Goal: Task Accomplishment & Management: Complete application form

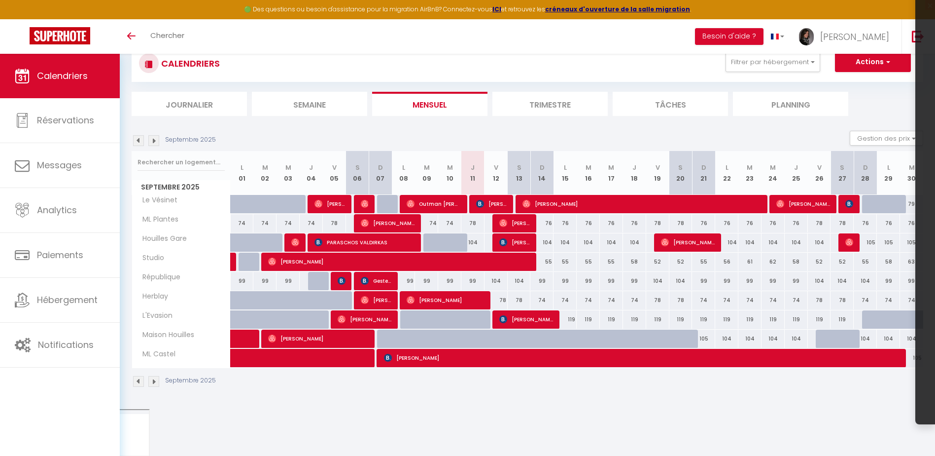
scroll to position [54, 0]
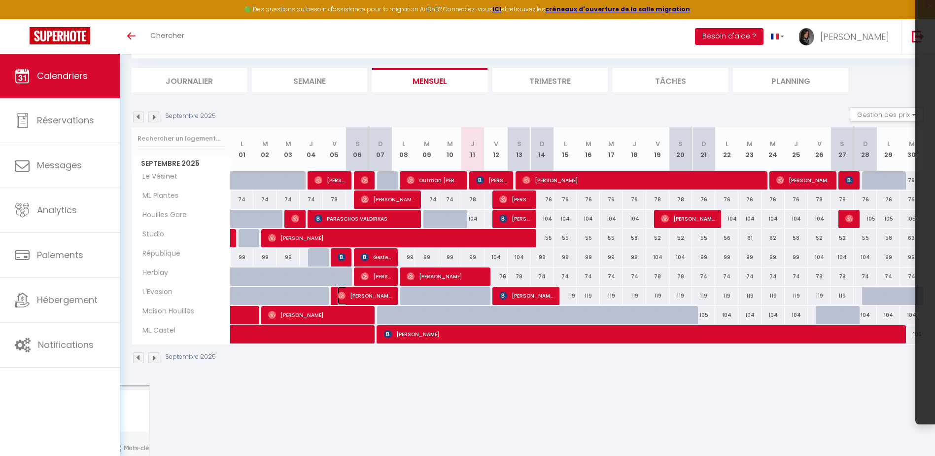
click at [388, 293] on span "[PERSON_NAME]" at bounding box center [365, 295] width 54 height 19
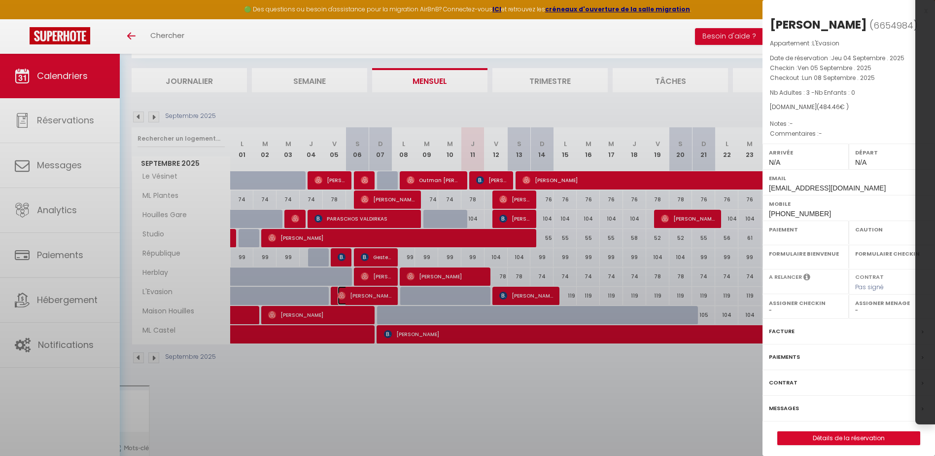
select select "OK"
select select "0"
select select "1"
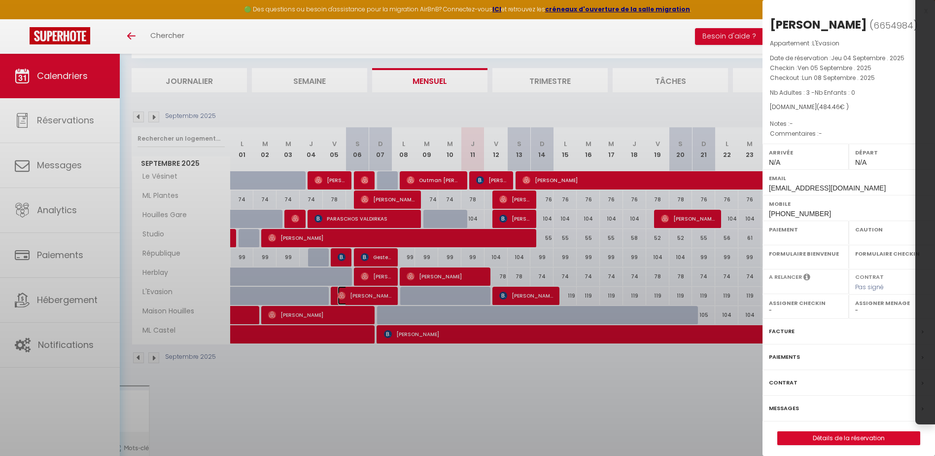
select select
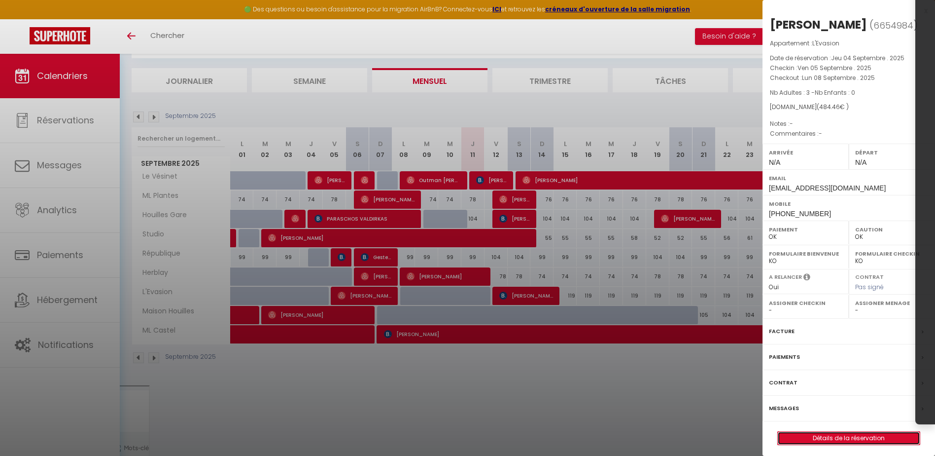
click at [875, 434] on link "Détails de la réservation" at bounding box center [849, 437] width 142 height 13
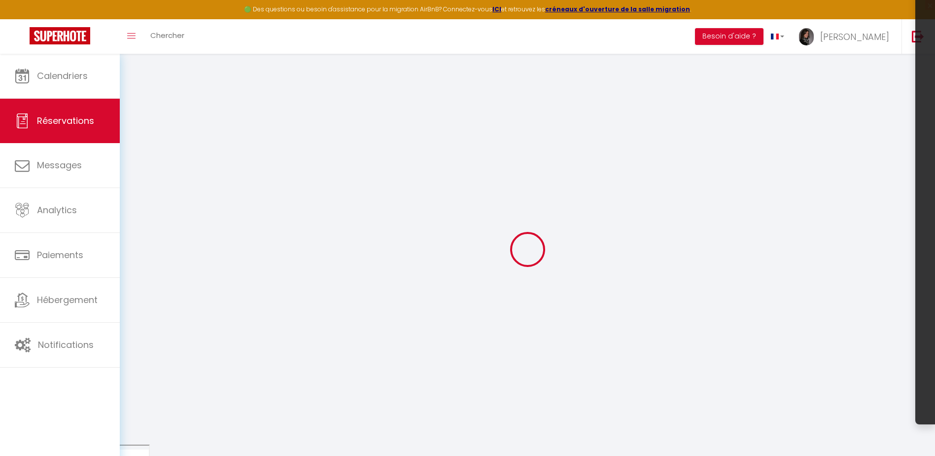
type input "Inaya"
type input "Martial"
type input "[EMAIL_ADDRESS][DOMAIN_NAME]"
type input "[PHONE_NUMBER]"
select select
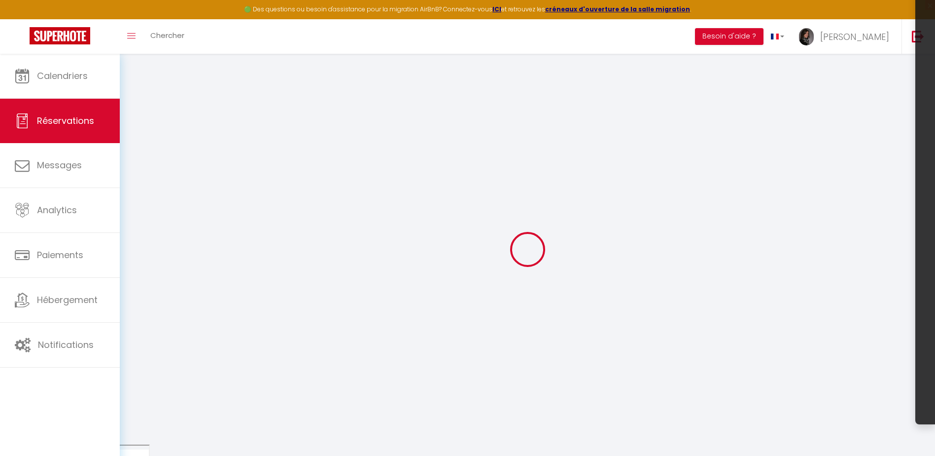
type input "91.44"
select select "67159"
select select "1"
select select
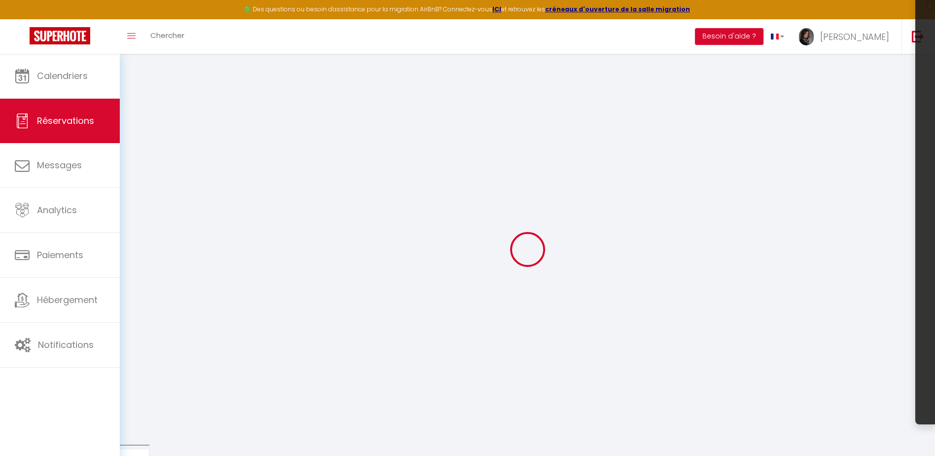
type input "3"
select select "12"
select select
type input "418"
checkbox input "false"
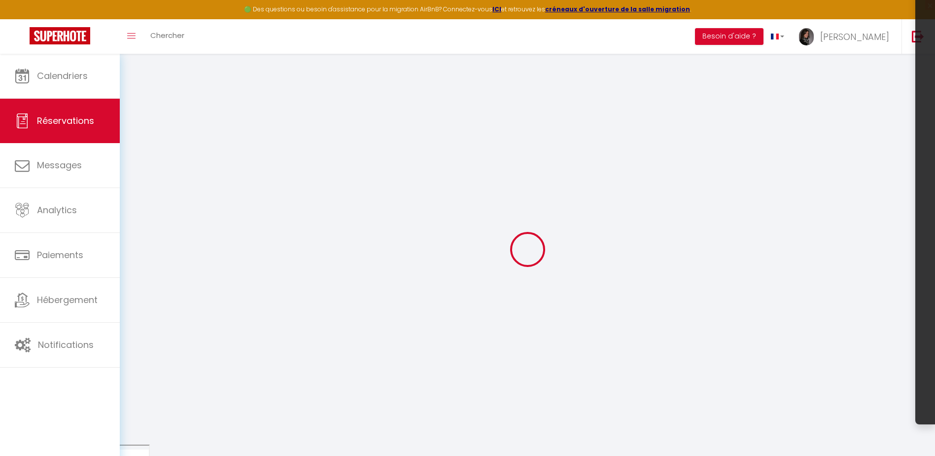
type input "0"
select select "1"
type input "50"
type input "0"
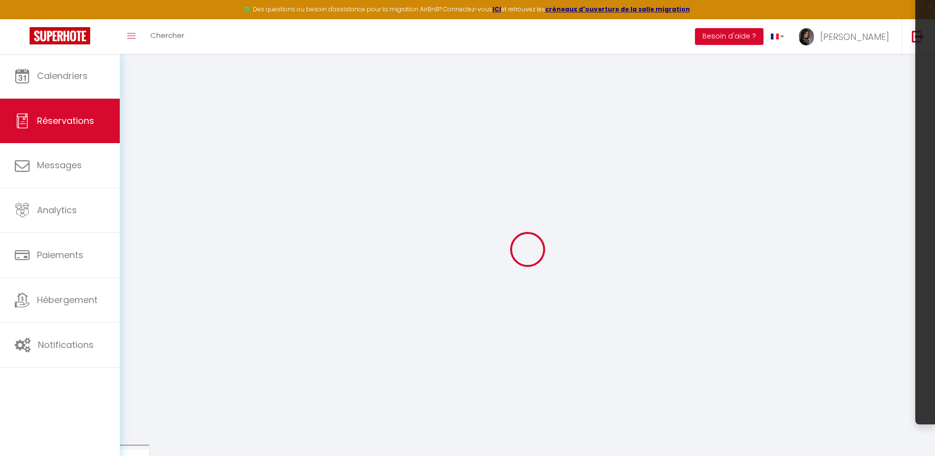
select select
select select "15"
checkbox input "false"
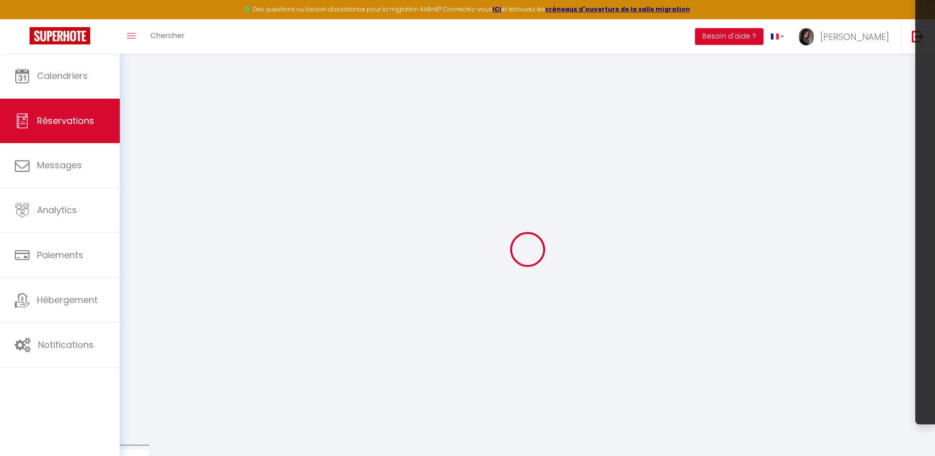
select select
checkbox input "false"
select select
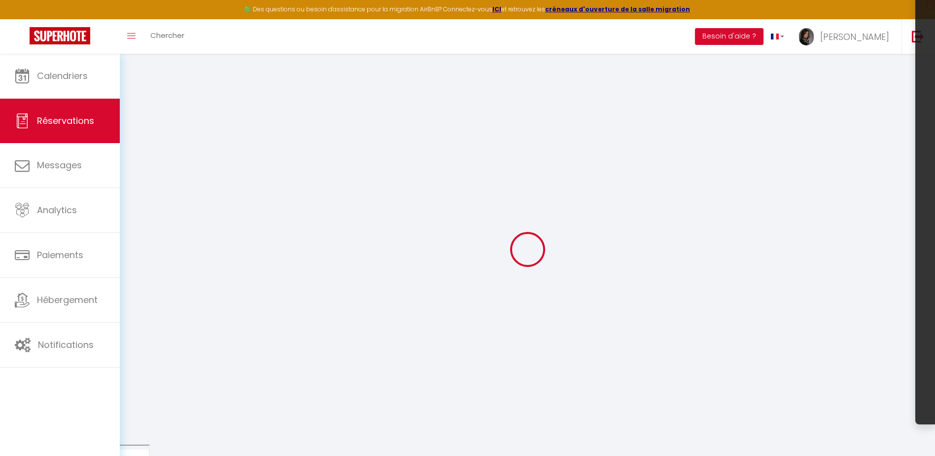
select select
checkbox input "false"
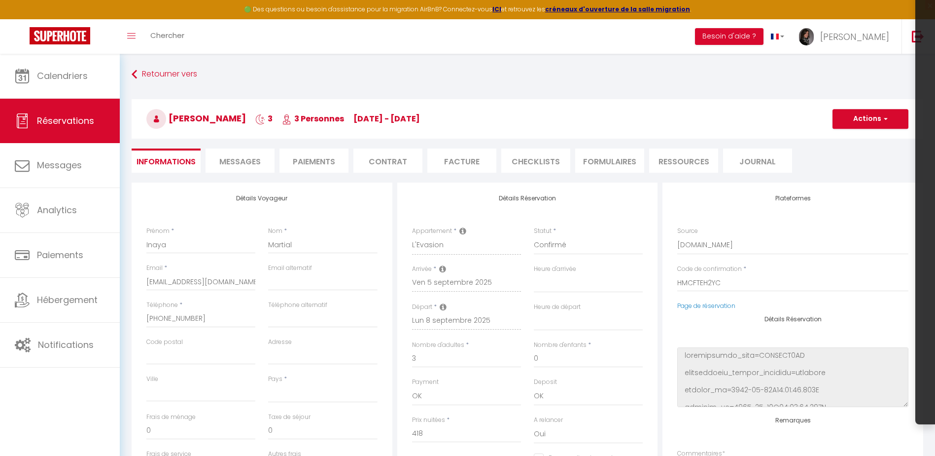
select select
type input "50"
type input "16.46"
select select
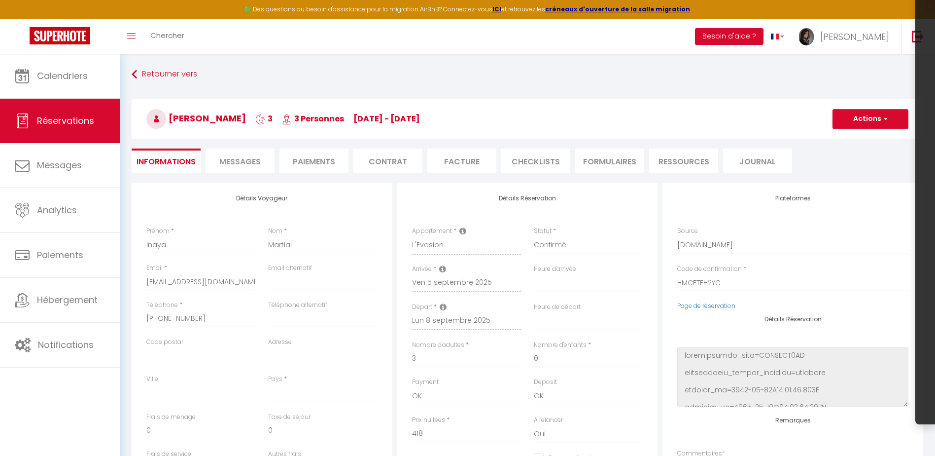
checkbox input "false"
select select
checkbox input "false"
select select
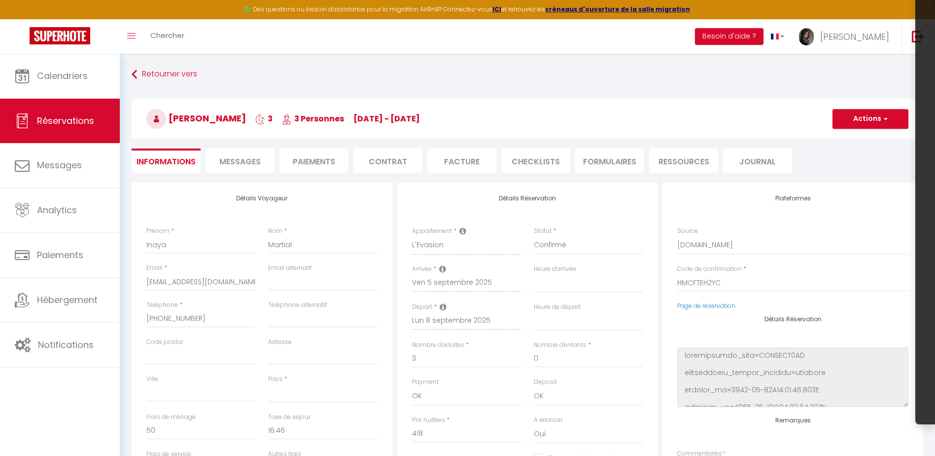
select select
checkbox input "false"
click at [228, 162] on span "Messages" at bounding box center [239, 161] width 41 height 11
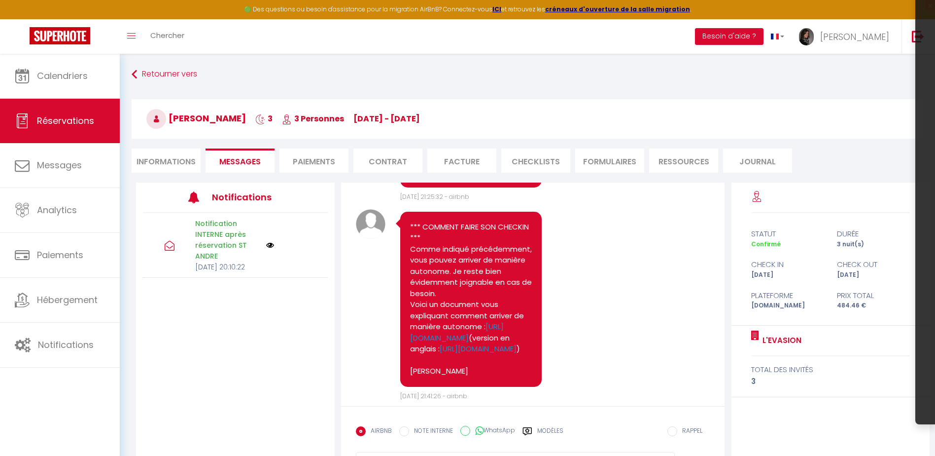
scroll to position [937, 0]
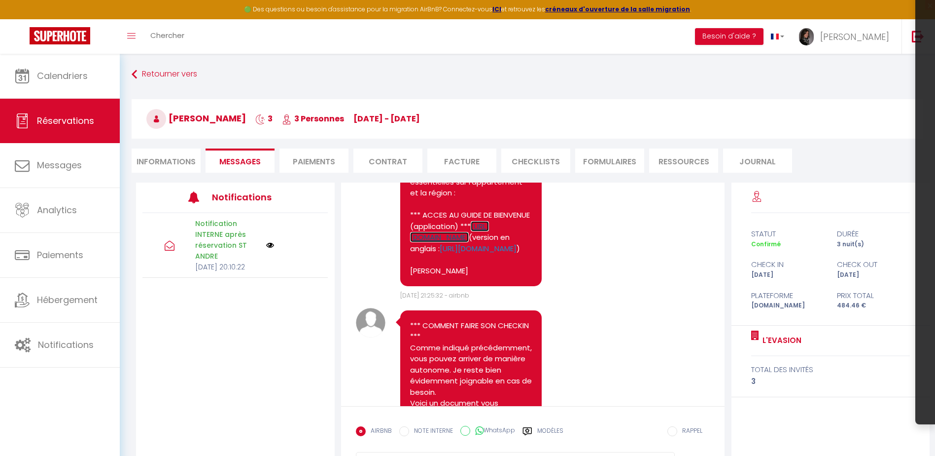
click at [446, 243] on link "[URL][DOMAIN_NAME]" at bounding box center [449, 232] width 79 height 22
